Goal: Task Accomplishment & Management: Manage account settings

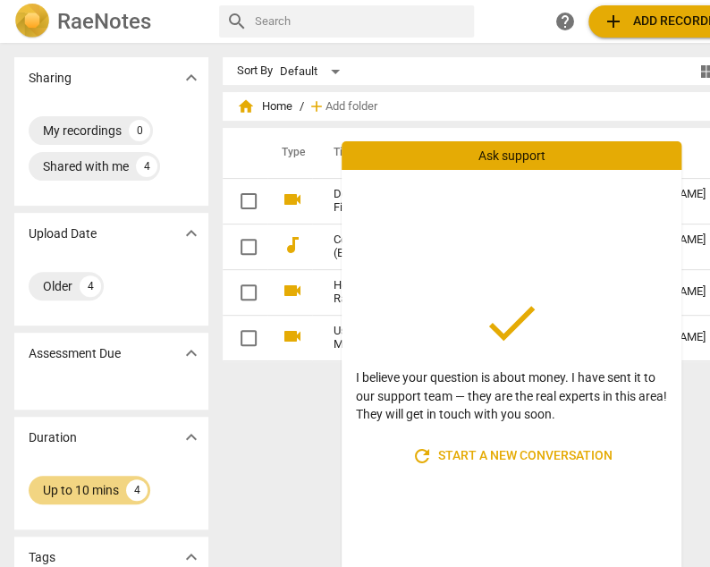
click at [263, 430] on div "Sort By Default view_module view_list table_chart home Home / add Add folder Ty…" at bounding box center [514, 305] width 582 height 496
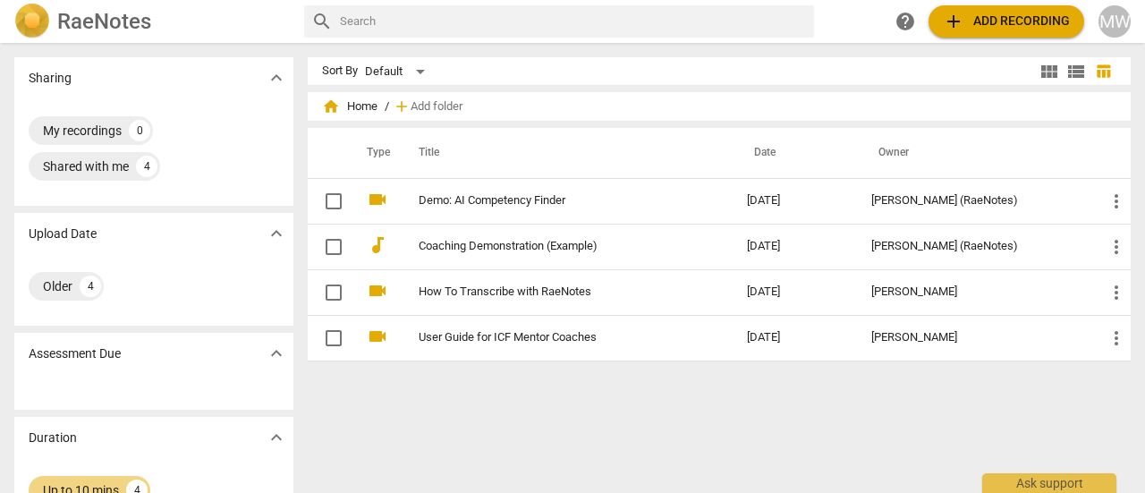
click at [709, 18] on div "MW" at bounding box center [1114, 21] width 32 height 32
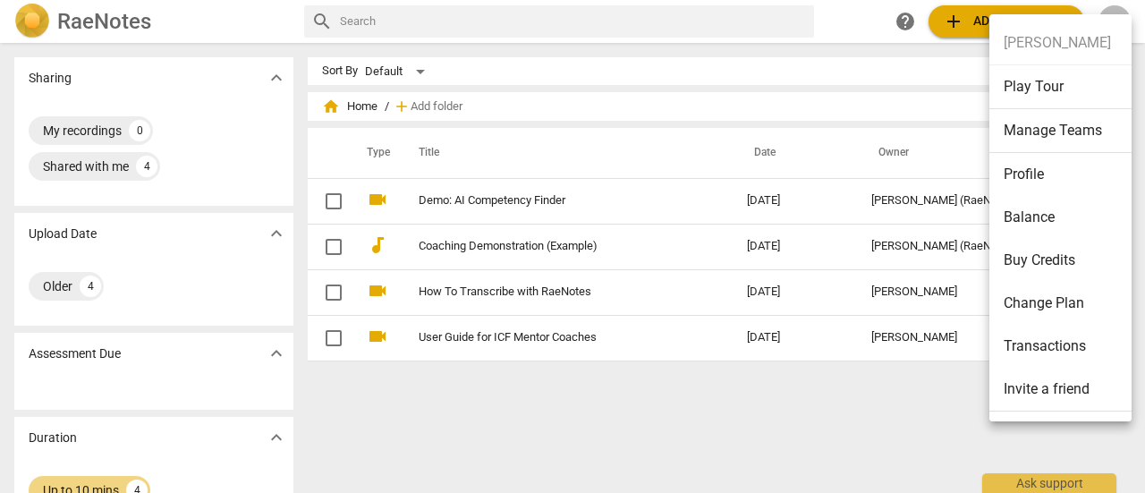
click at [709, 299] on li "Change Plan" at bounding box center [1063, 303] width 148 height 43
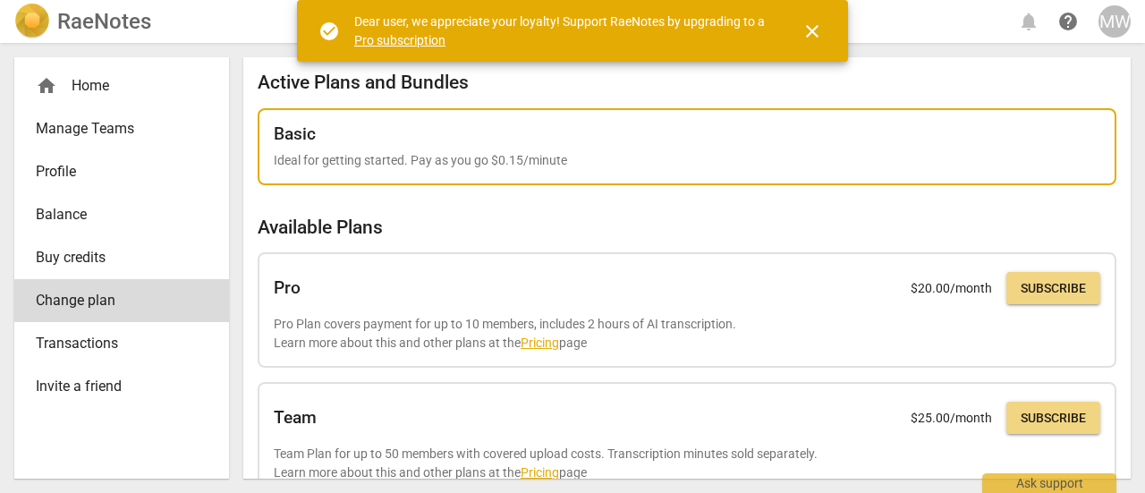
click at [585, 144] on div "Basic Ideal for getting started. Pay as you go $0.15/minute" at bounding box center [687, 147] width 826 height 46
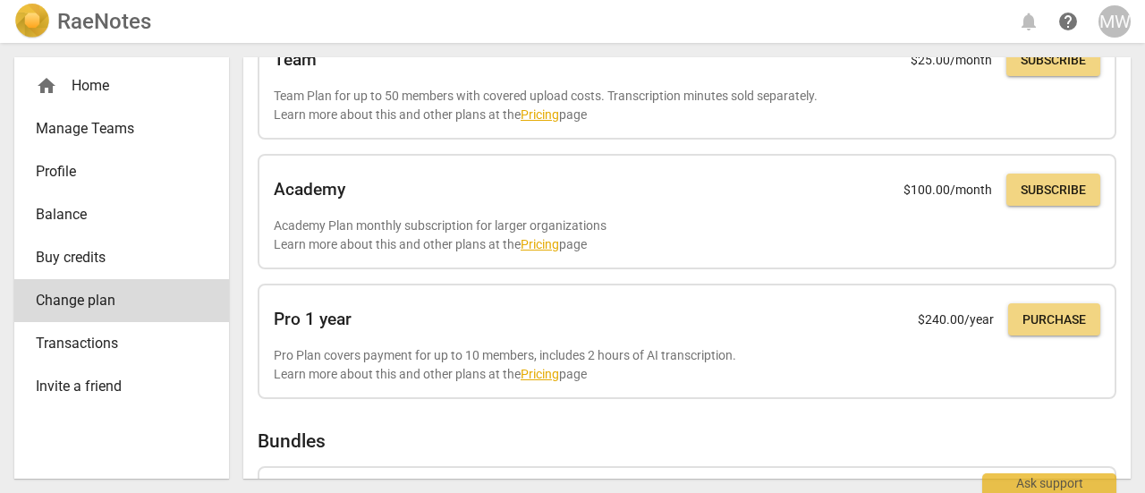
scroll to position [351, 0]
